Goal: Task Accomplishment & Management: Manage account settings

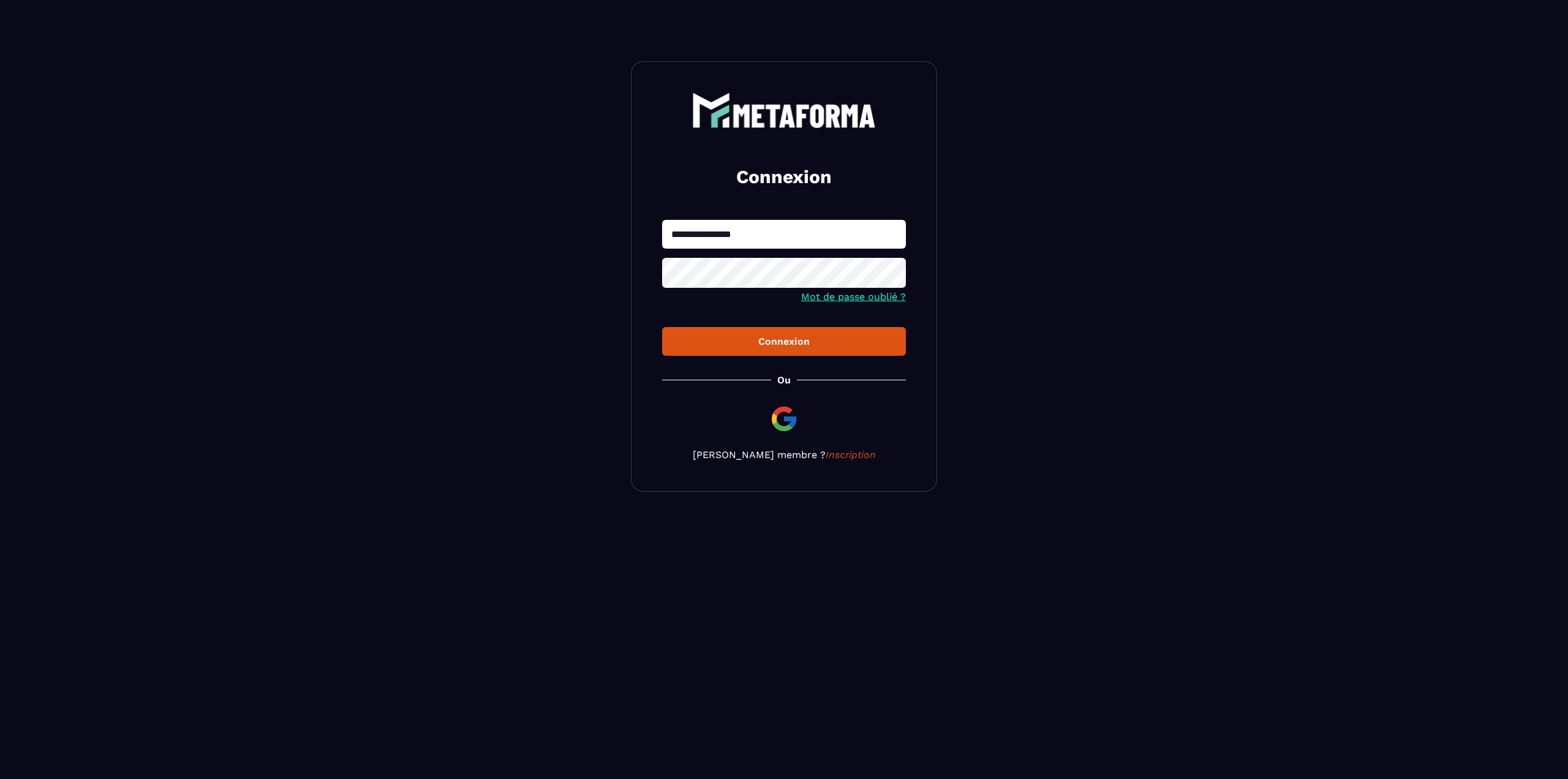
click at [1326, 553] on html "**********" at bounding box center [784, 276] width 1568 height 553
click at [763, 229] on input "**********" at bounding box center [784, 234] width 244 height 29
type input "**********"
click at [662, 327] on button "Connexion" at bounding box center [784, 341] width 244 height 29
